Goal: Navigation & Orientation: Find specific page/section

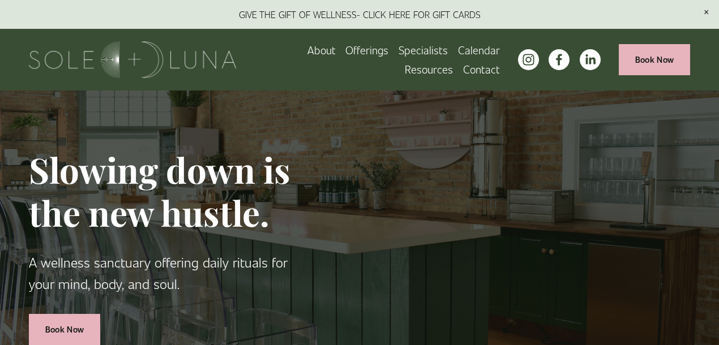
click at [0, 0] on span "Wellness Experiences" at bounding box center [0, 0] width 0 height 0
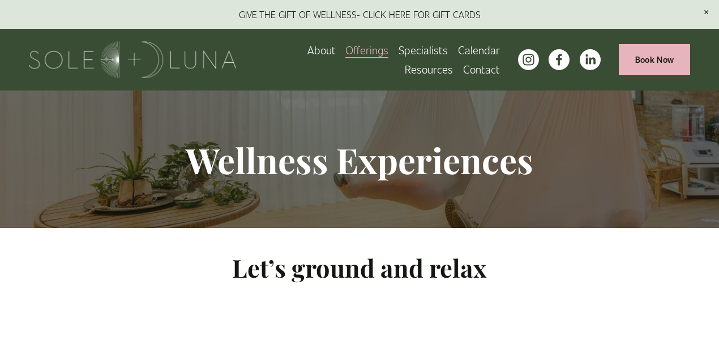
click at [522, 55] on use "instagram-unauth" at bounding box center [527, 59] width 11 height 11
